Goal: Check status

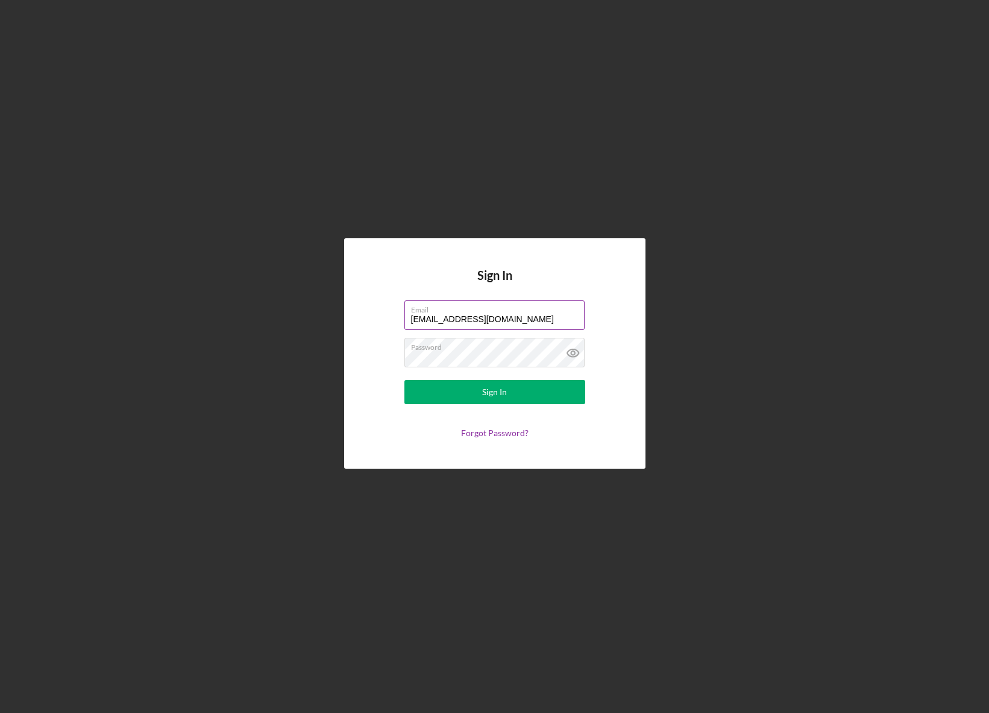
drag, startPoint x: 547, startPoint y: 320, endPoint x: 307, endPoint y: 317, distance: 240.6
click at [405, 317] on input "[EMAIL_ADDRESS][DOMAIN_NAME]" at bounding box center [495, 314] width 180 height 29
type input "[EMAIL_ADDRESS][DOMAIN_NAME]"
click at [511, 387] on button "Sign In" at bounding box center [495, 392] width 181 height 24
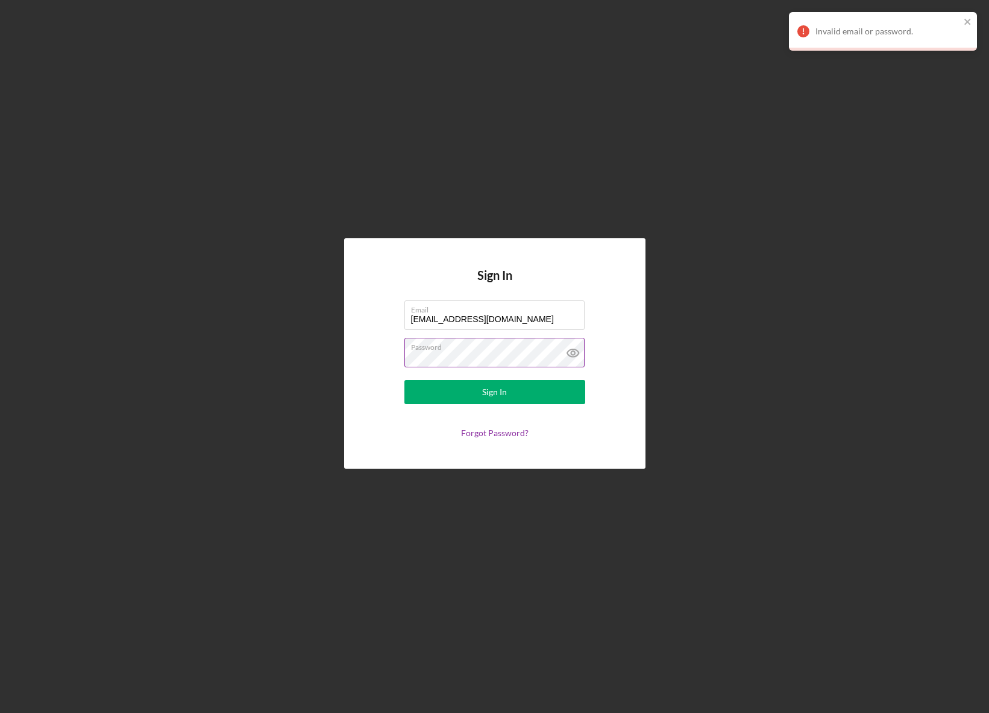
click at [574, 353] on icon at bounding box center [573, 353] width 30 height 30
click at [523, 318] on input "[EMAIL_ADDRESS][DOMAIN_NAME]" at bounding box center [495, 314] width 180 height 29
click at [519, 390] on button "Sign In" at bounding box center [495, 392] width 181 height 24
click at [405, 380] on button "Sign In" at bounding box center [495, 392] width 181 height 24
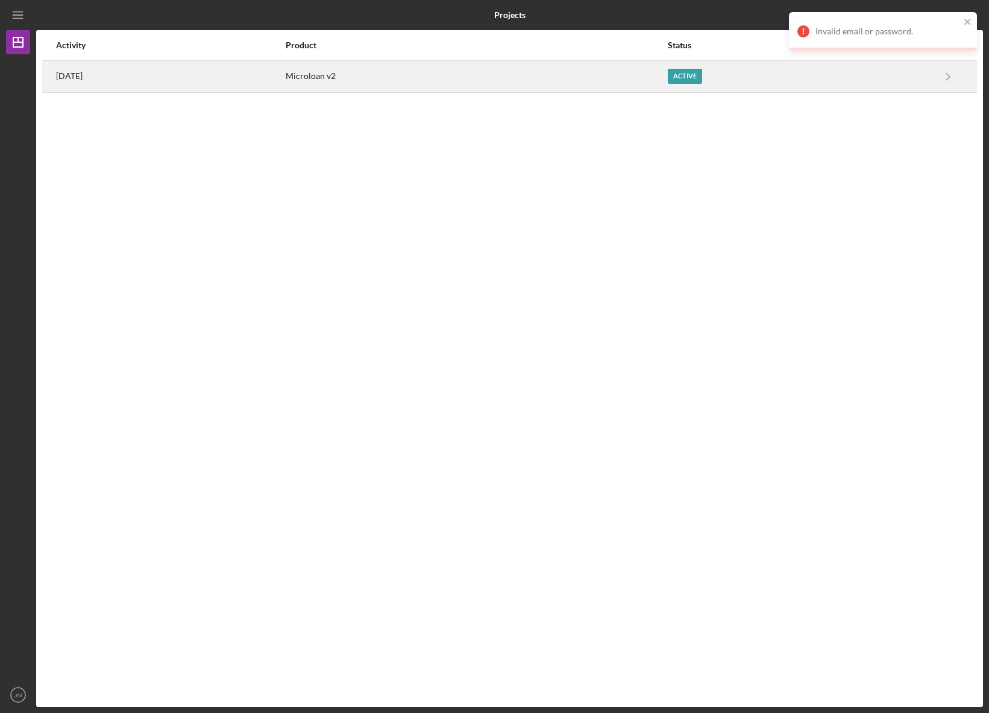
click at [268, 63] on div "[DATE]" at bounding box center [170, 76] width 228 height 30
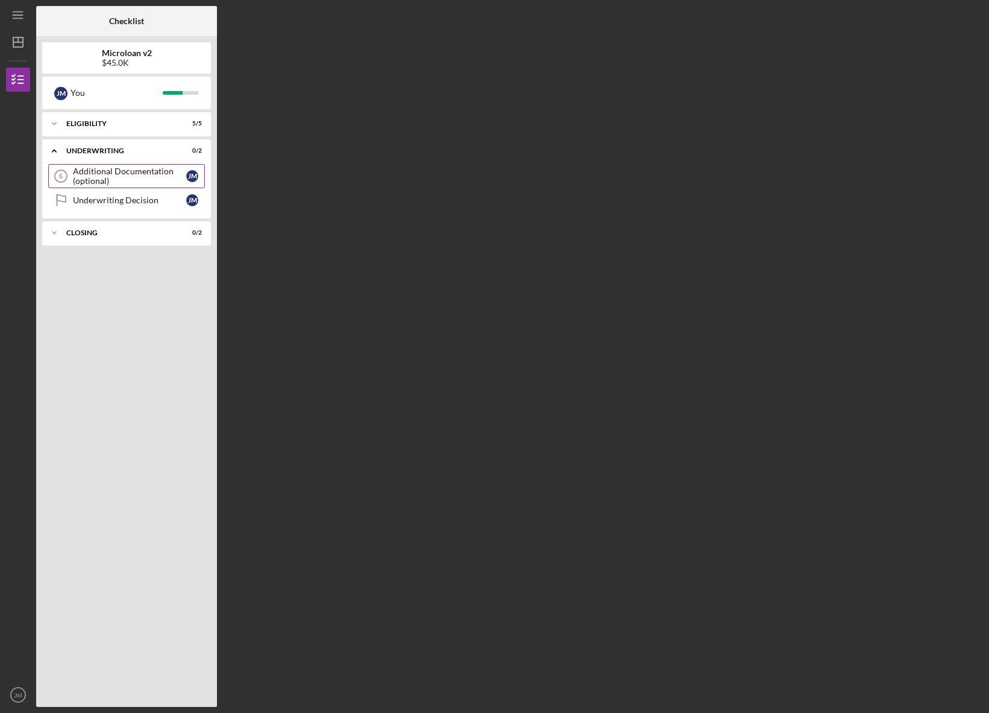
click at [100, 181] on div "Additional Documentation (optional)" at bounding box center [129, 175] width 113 height 19
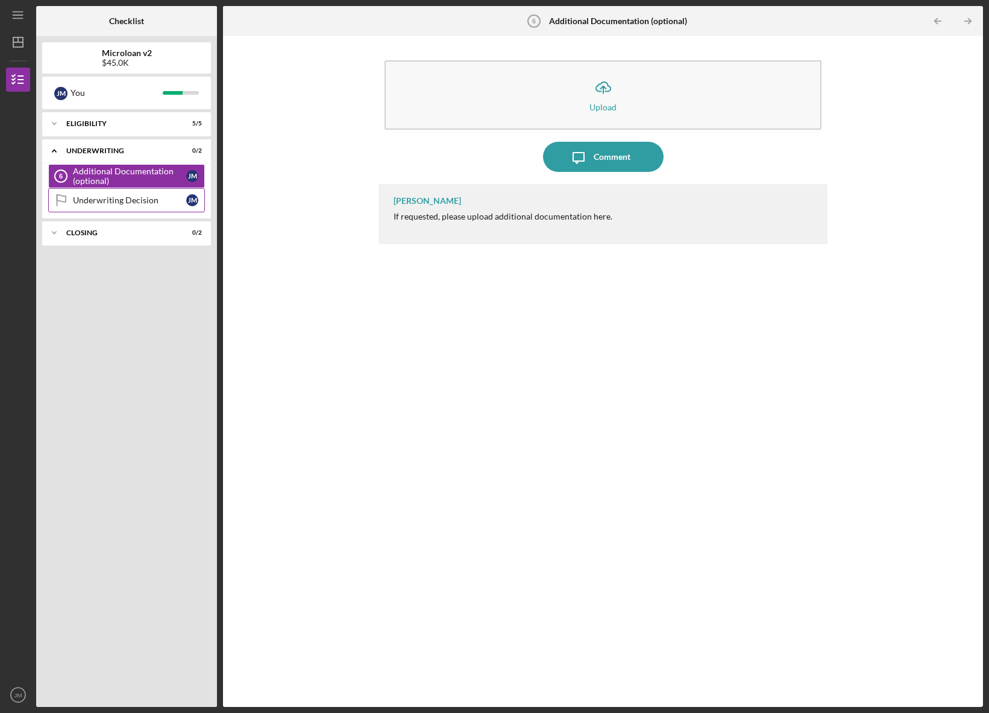
click at [95, 199] on div "Underwriting Decision" at bounding box center [129, 200] width 113 height 10
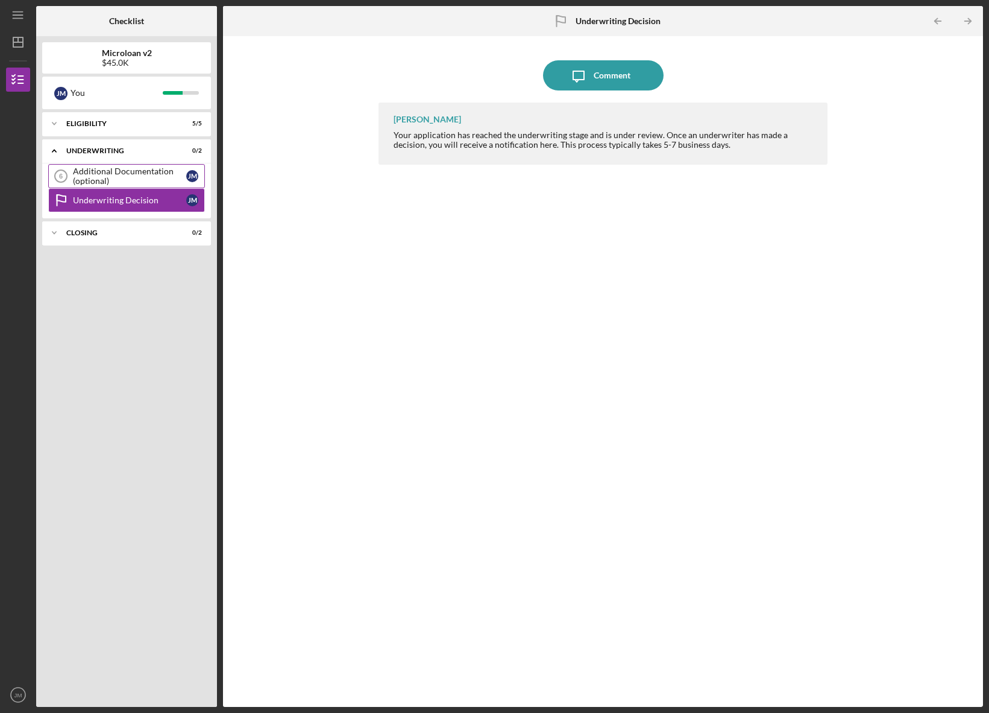
click at [96, 178] on div "Additional Documentation (optional)" at bounding box center [129, 175] width 113 height 19
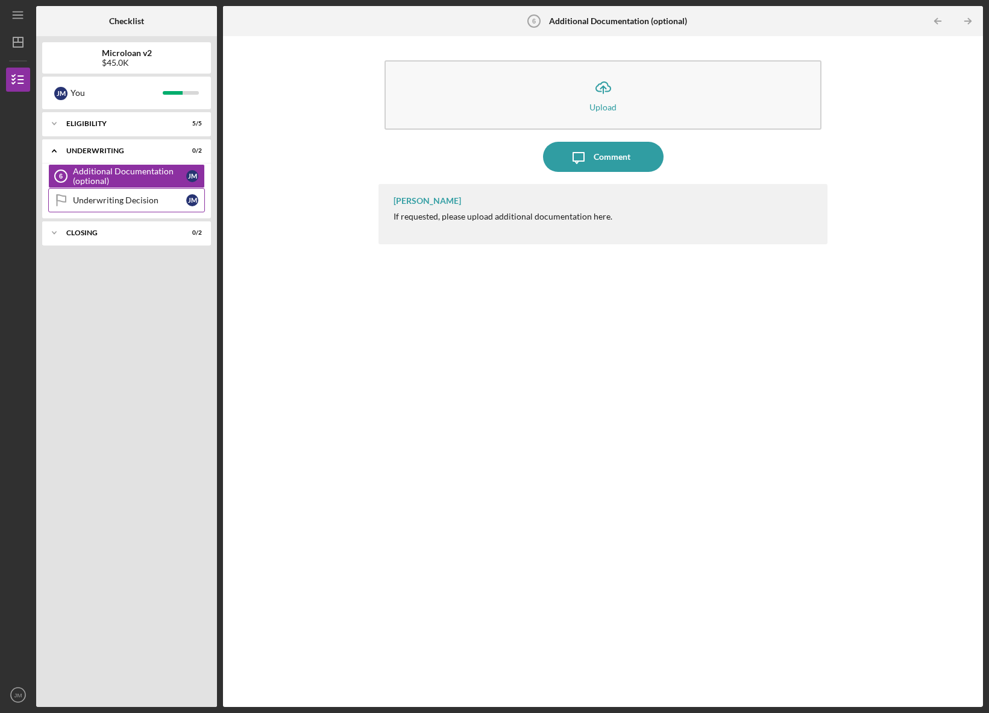
click at [93, 205] on div "Underwriting Decision" at bounding box center [129, 200] width 113 height 10
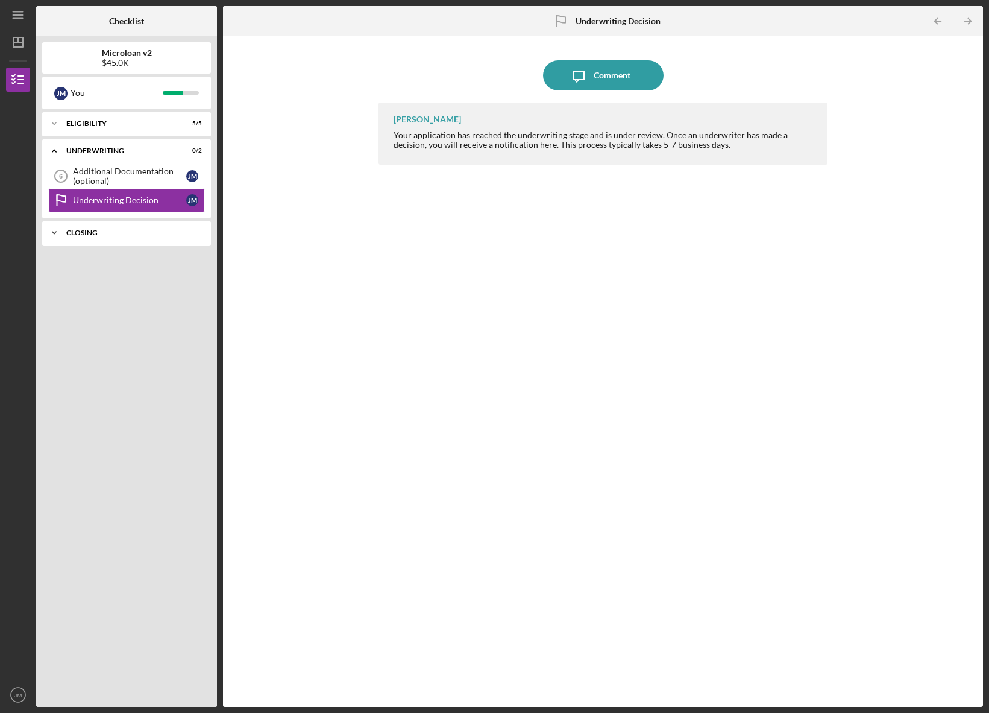
click at [81, 233] on div "Closing" at bounding box center [131, 232] width 130 height 7
click at [93, 253] on link "Cancelled Check 7 Cancelled Check [PERSON_NAME]" at bounding box center [126, 258] width 157 height 24
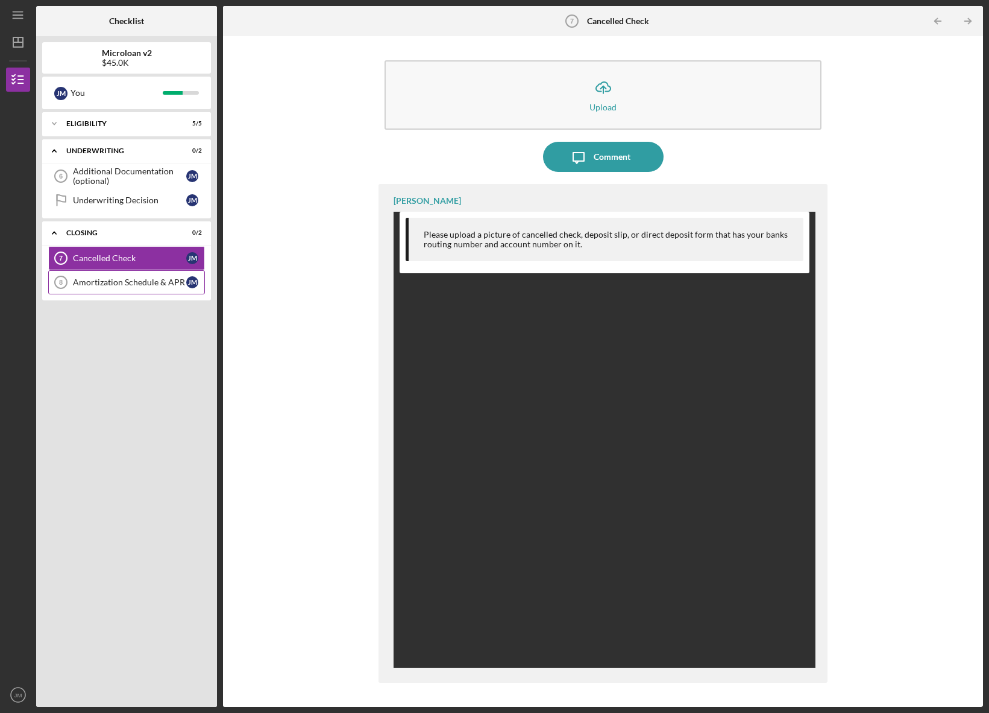
click at [97, 283] on div "Amortization Schedule & APR" at bounding box center [129, 282] width 113 height 10
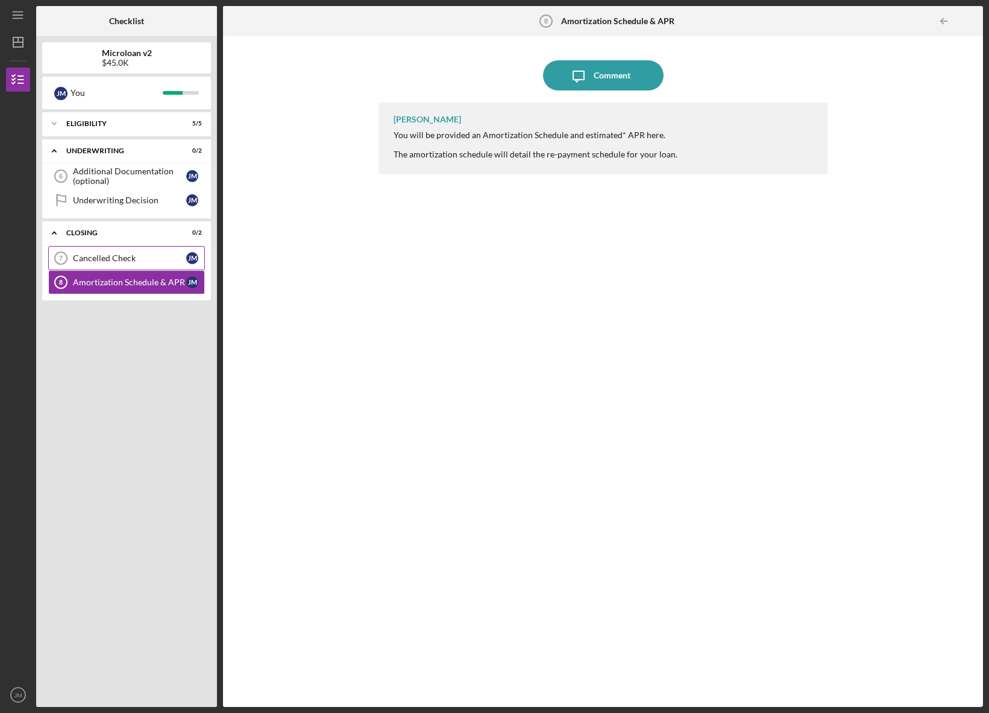
click at [92, 262] on div "Cancelled Check" at bounding box center [129, 258] width 113 height 10
